Goal: Check status

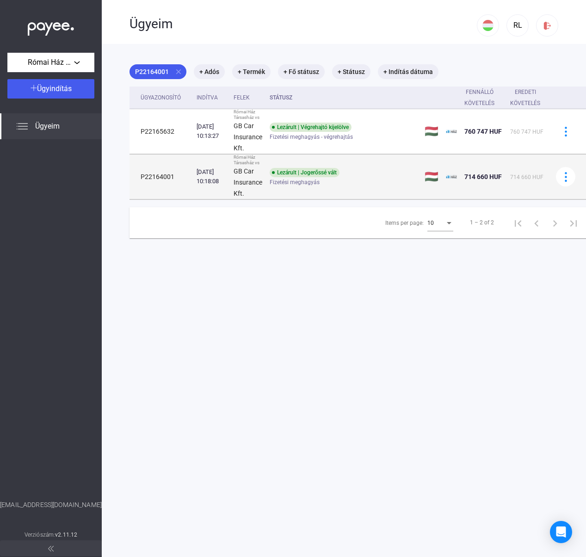
click at [306, 184] on span "Fizetési meghagyás" at bounding box center [294, 182] width 50 height 11
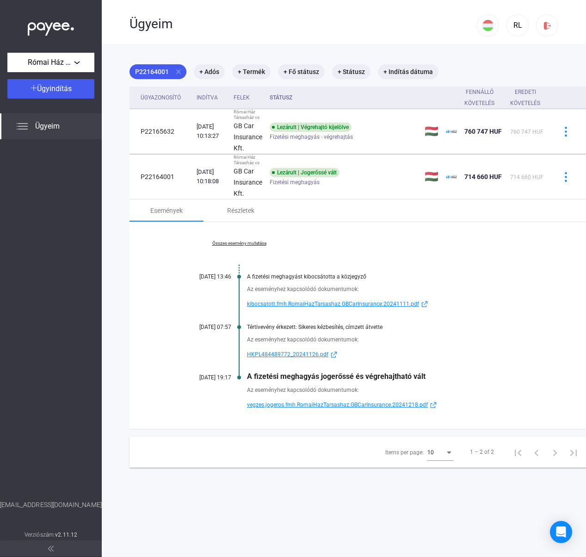
scroll to position [2, 0]
